Goal: Task Accomplishment & Management: Manage account settings

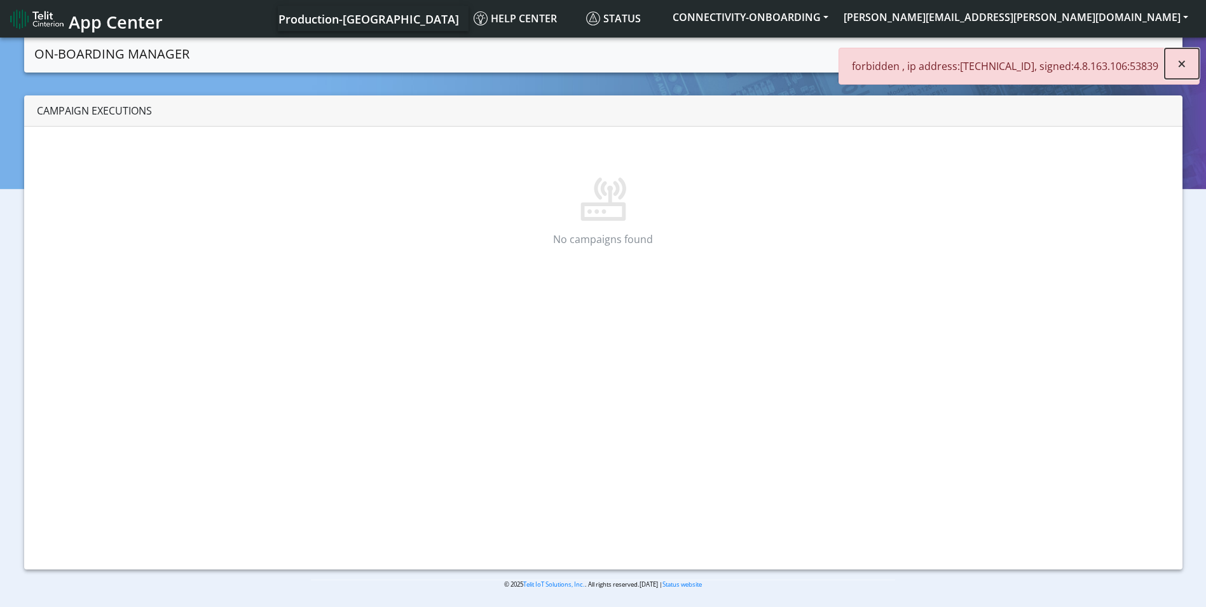
drag, startPoint x: 1169, startPoint y: 67, endPoint x: 1158, endPoint y: 45, distance: 24.7
click at [1171, 65] on button "×" at bounding box center [1182, 63] width 34 height 31
click at [1127, 23] on button "[PERSON_NAME][EMAIL_ADDRESS][PERSON_NAME][DOMAIN_NAME]" at bounding box center [1016, 17] width 360 height 23
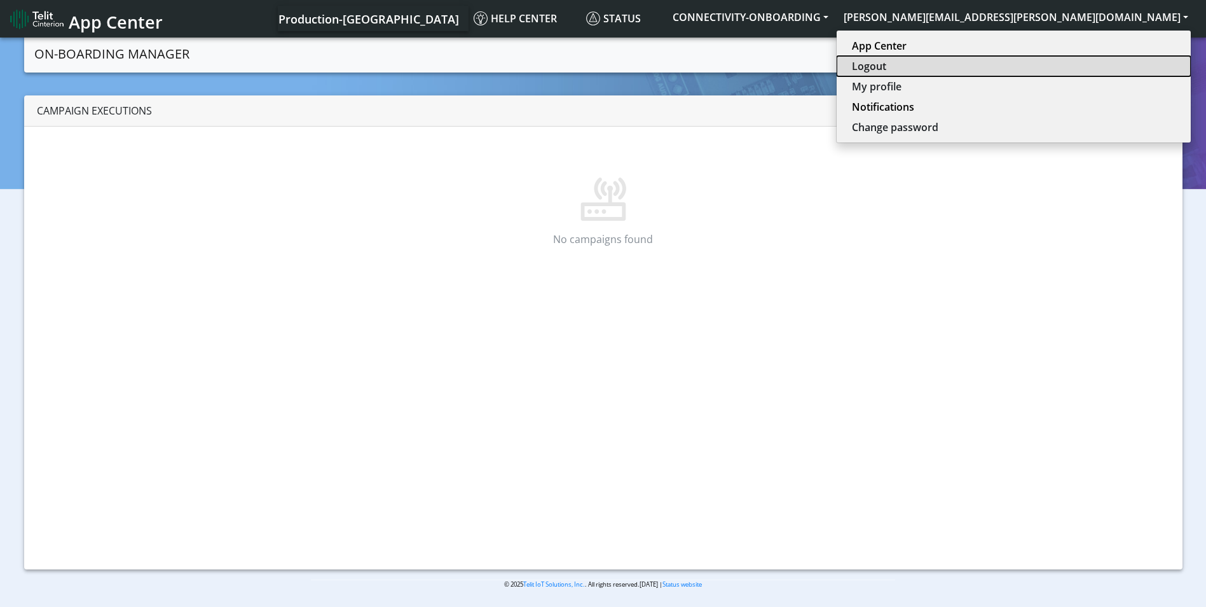
click at [1099, 66] on button "Logout" at bounding box center [1014, 66] width 354 height 20
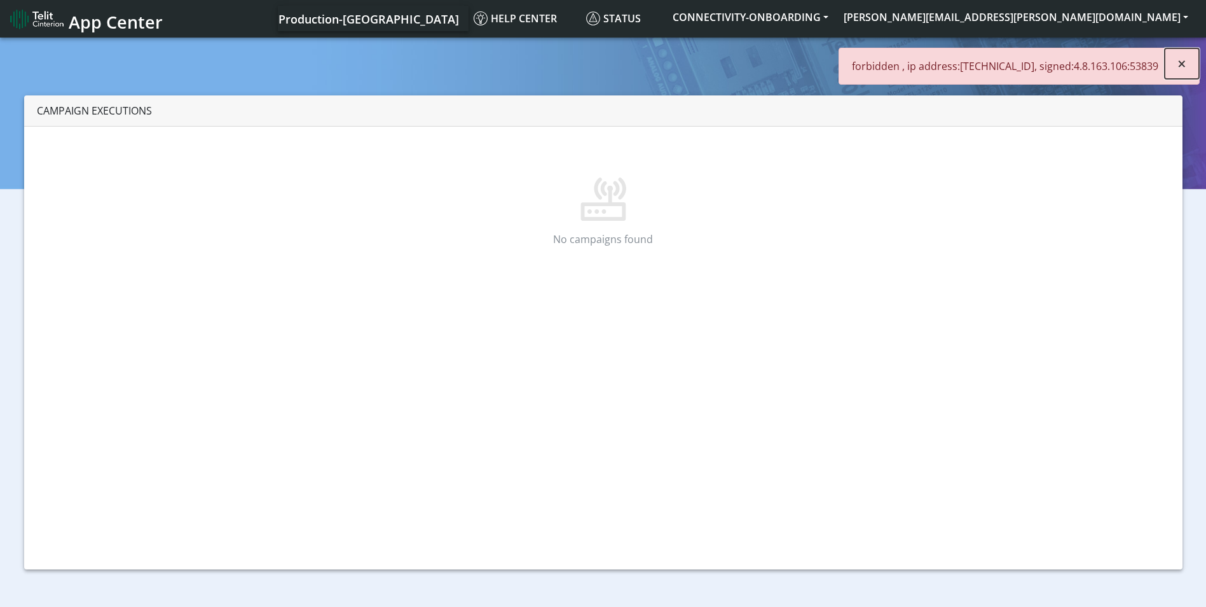
click at [1181, 73] on span "×" at bounding box center [1182, 63] width 9 height 21
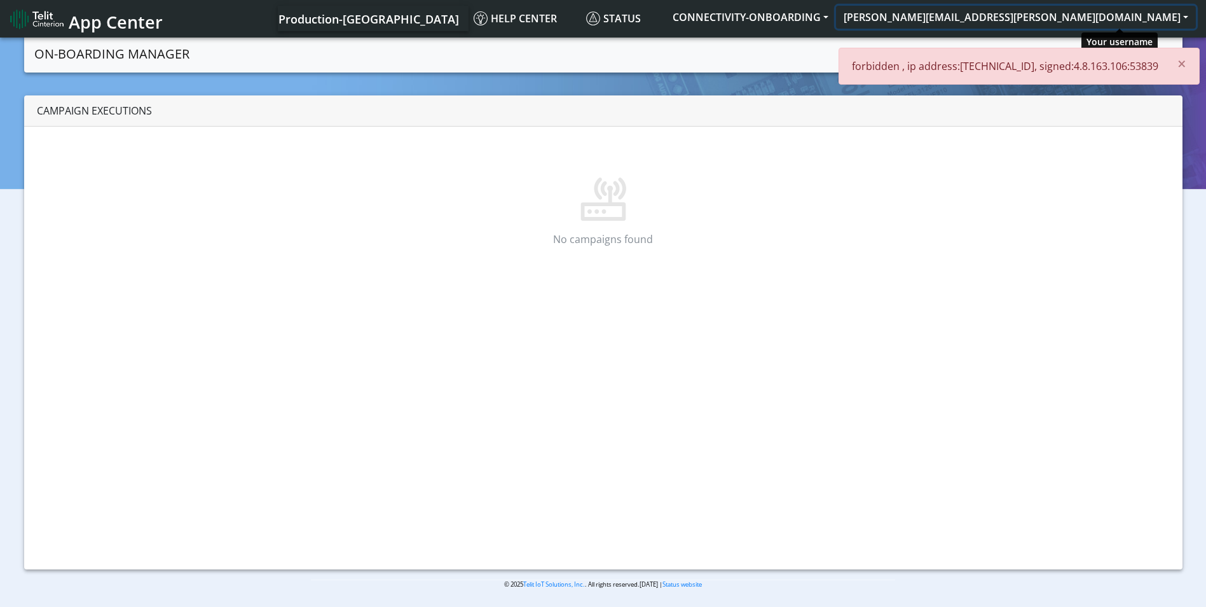
click at [1121, 23] on button "scott.krajewski@telit.com" at bounding box center [1016, 17] width 360 height 23
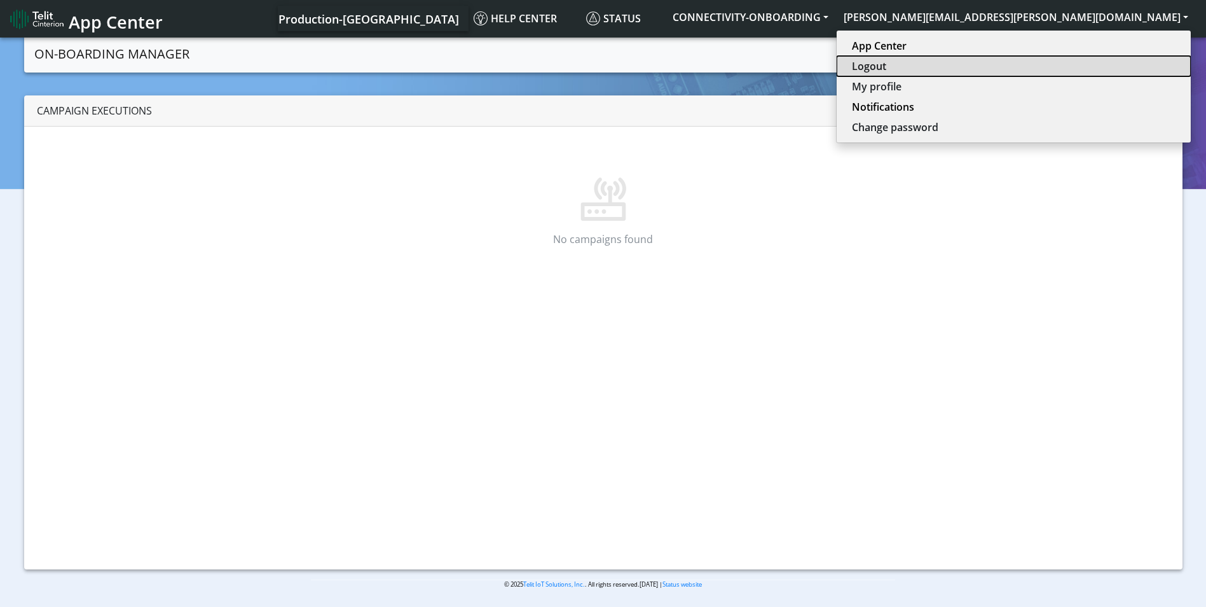
click at [1096, 56] on button "Logout" at bounding box center [1014, 66] width 354 height 20
